Goal: Information Seeking & Learning: Check status

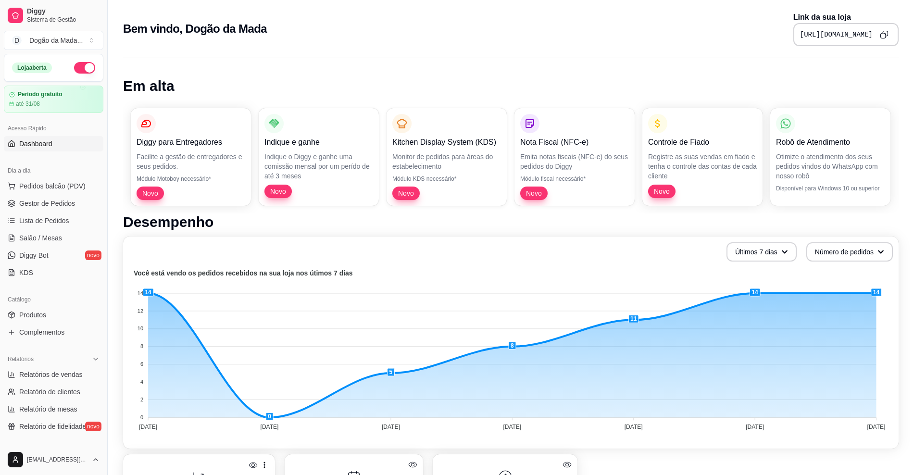
click at [837, 182] on div "Robô de Atendimento Otimize o atendimento dos seus pedidos vindos do WhatsApp c…" at bounding box center [830, 157] width 120 height 98
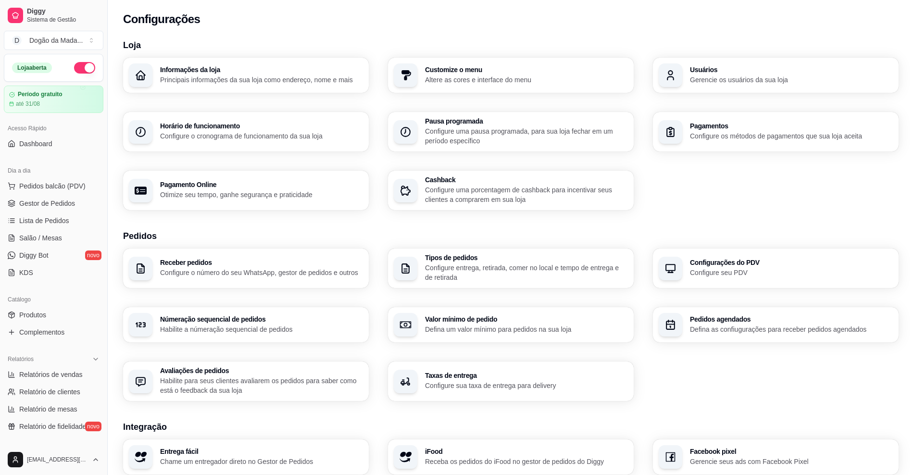
scroll to position [60, 0]
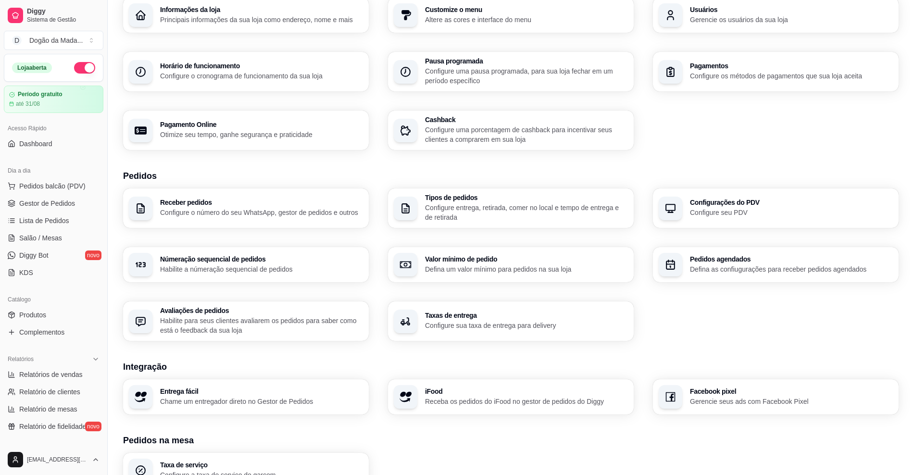
click at [245, 313] on h3 "Avaliações de pedidos" at bounding box center [261, 310] width 203 height 7
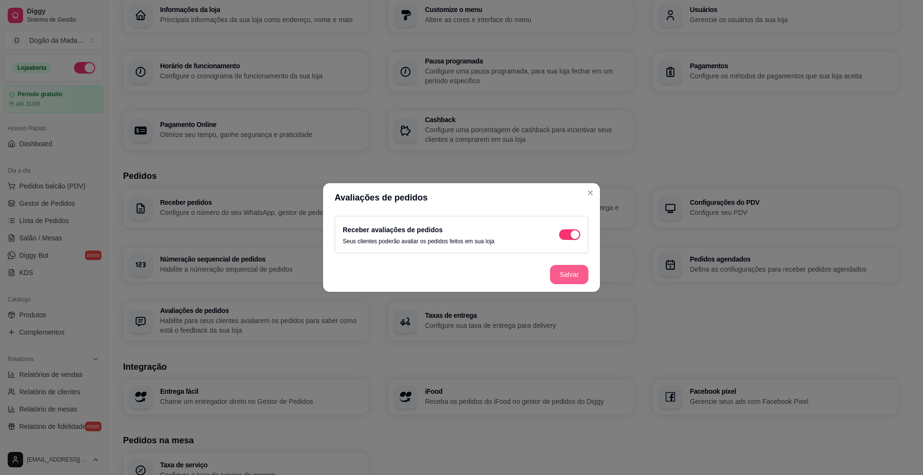
click at [563, 271] on button "Salvar" at bounding box center [569, 274] width 38 height 19
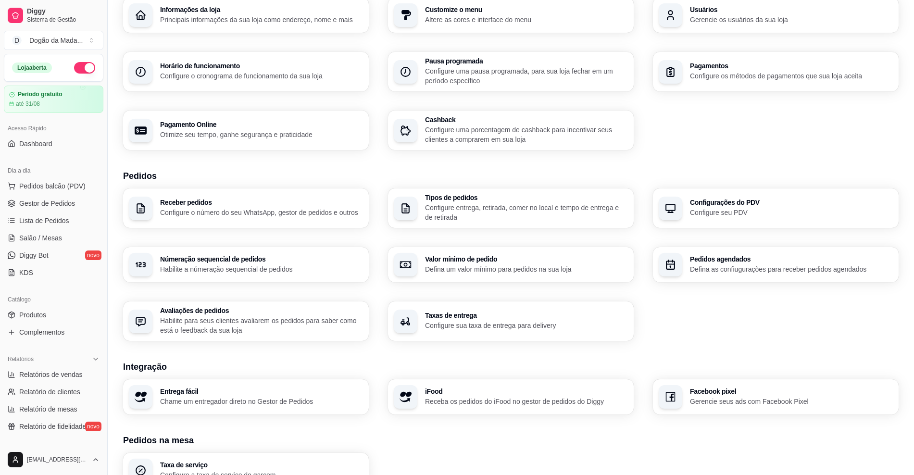
scroll to position [0, 0]
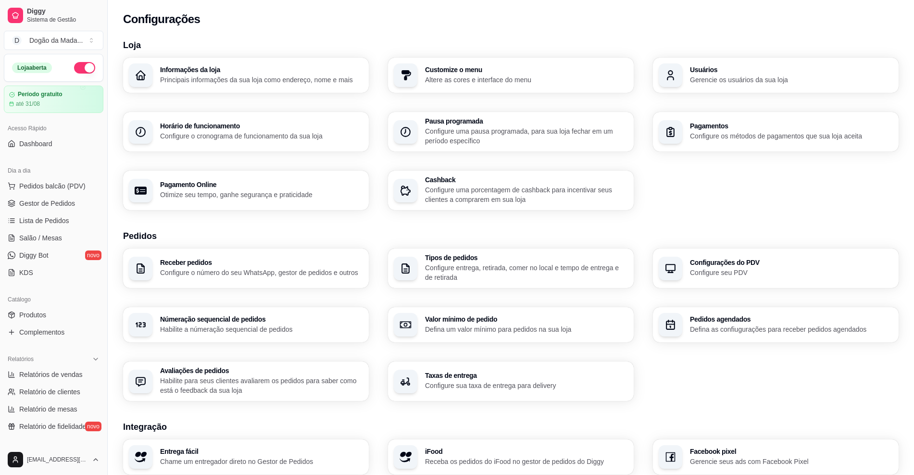
click at [182, 78] on p "Principais informações da sua loja como endereço, nome e mais" at bounding box center [261, 80] width 203 height 10
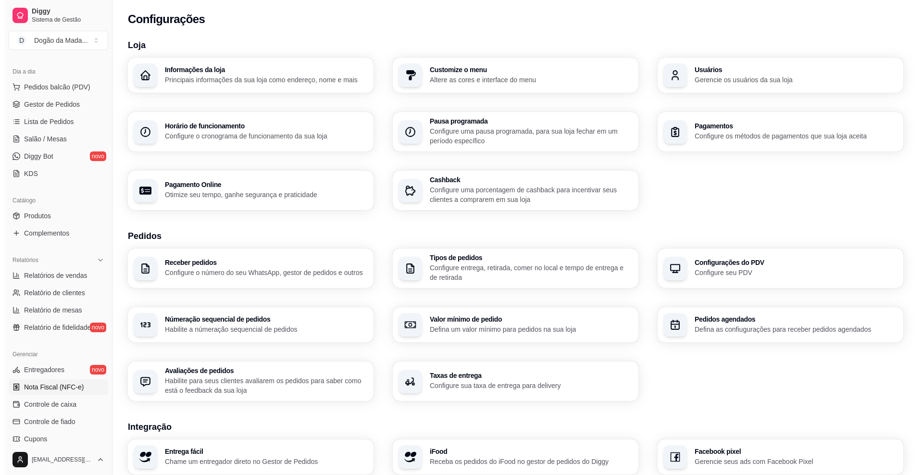
scroll to position [120, 0]
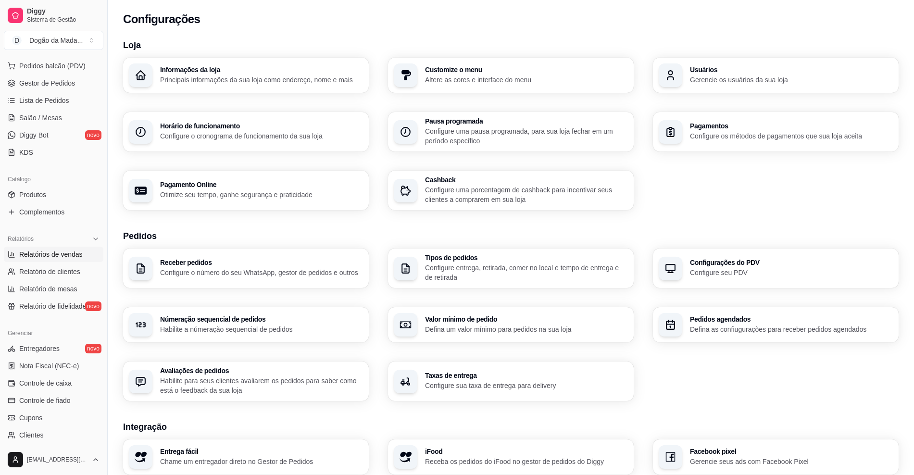
click at [52, 250] on span "Relatórios de vendas" at bounding box center [50, 254] width 63 height 10
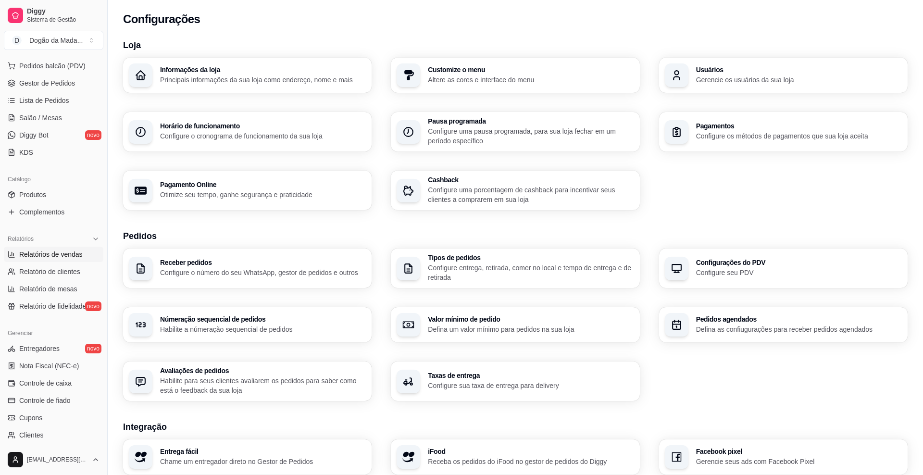
select select "ALL"
select select "0"
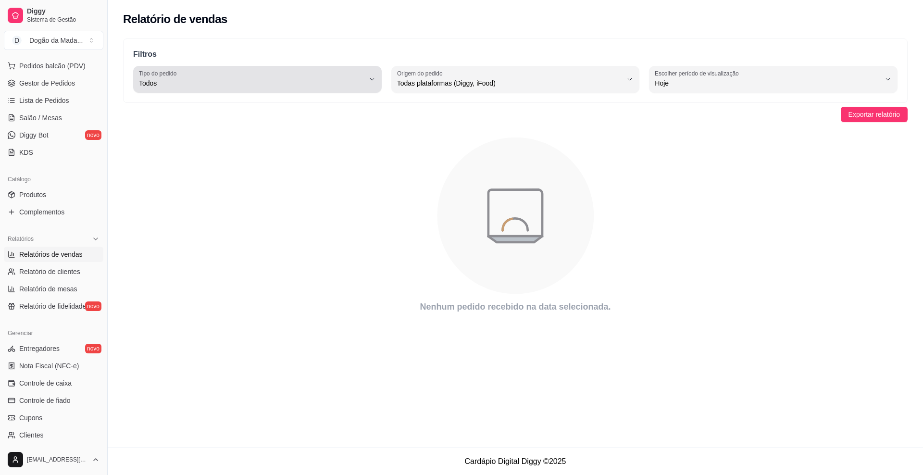
click at [278, 88] on div "Todos" at bounding box center [251, 79] width 225 height 19
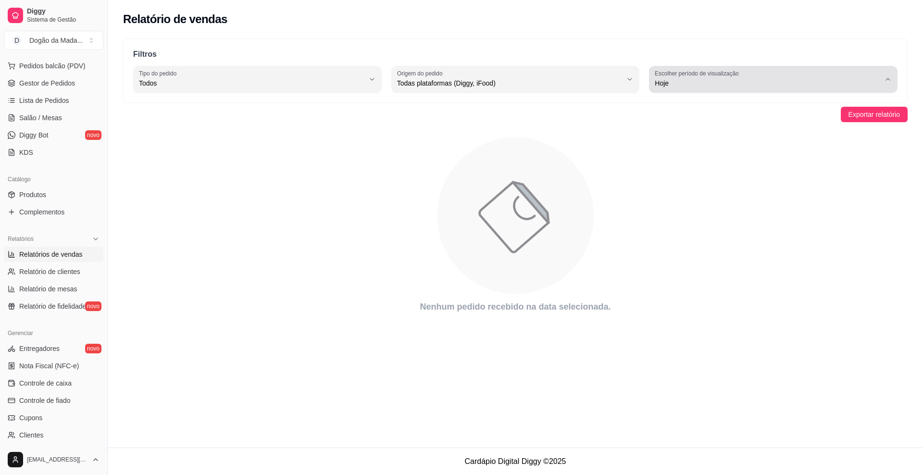
click at [695, 90] on button "Escolher período de visualização Hoje" at bounding box center [773, 79] width 248 height 27
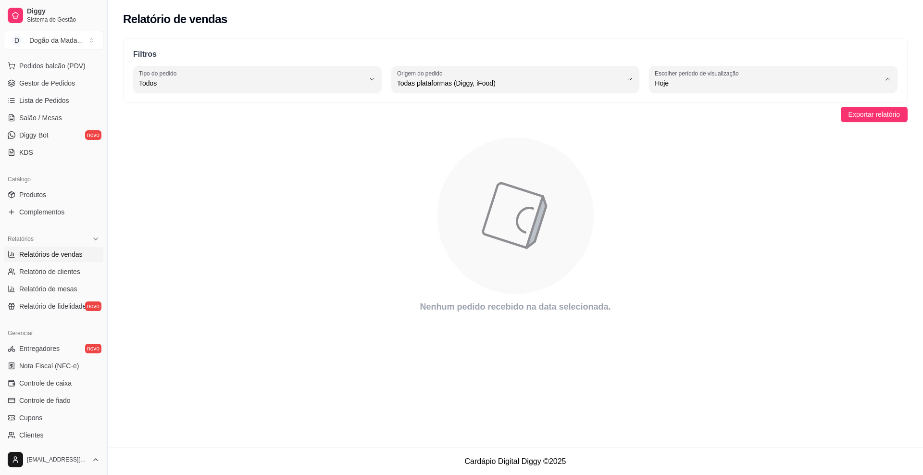
click at [687, 204] on span "Customizado" at bounding box center [768, 200] width 214 height 9
type input "-1"
select select "-1"
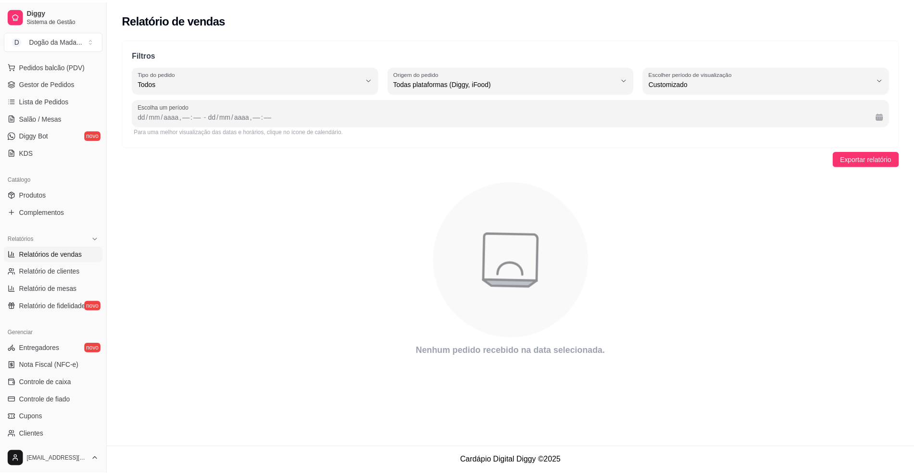
scroll to position [9, 0]
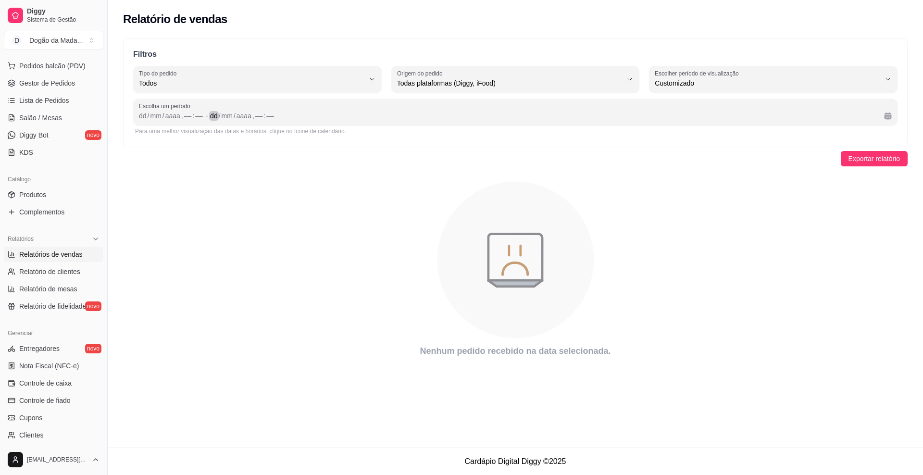
click at [214, 121] on div "dd / mm / aaaa , –– : ––" at bounding box center [543, 116] width 666 height 12
click at [154, 112] on div "mm" at bounding box center [155, 116] width 13 height 10
click at [142, 113] on div "dd" at bounding box center [143, 116] width 10 height 10
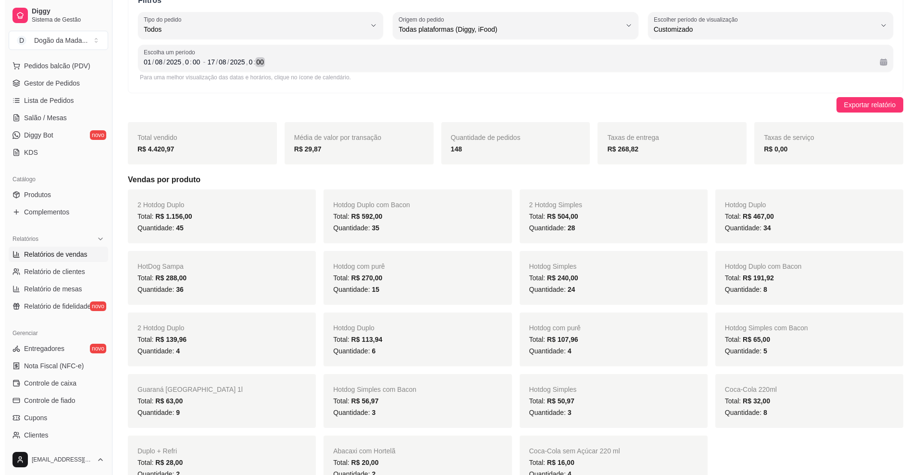
scroll to position [0, 0]
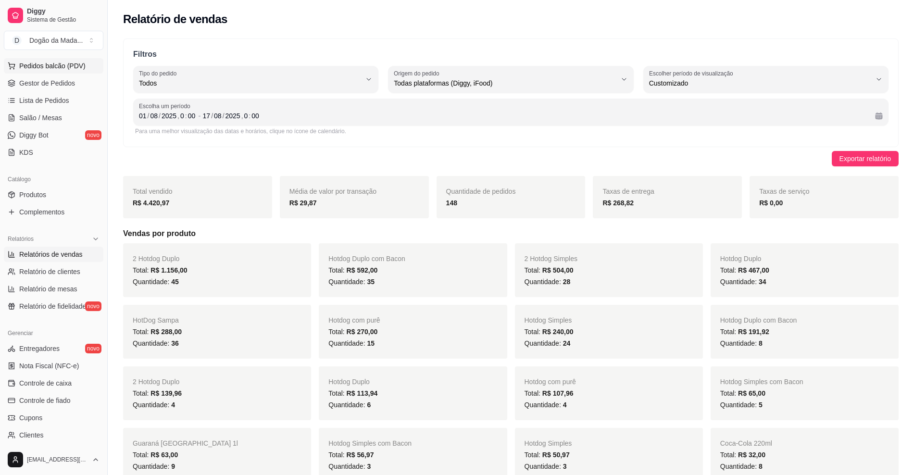
click at [53, 70] on span "Pedidos balcão (PDV)" at bounding box center [52, 66] width 66 height 10
